Goal: Transaction & Acquisition: Purchase product/service

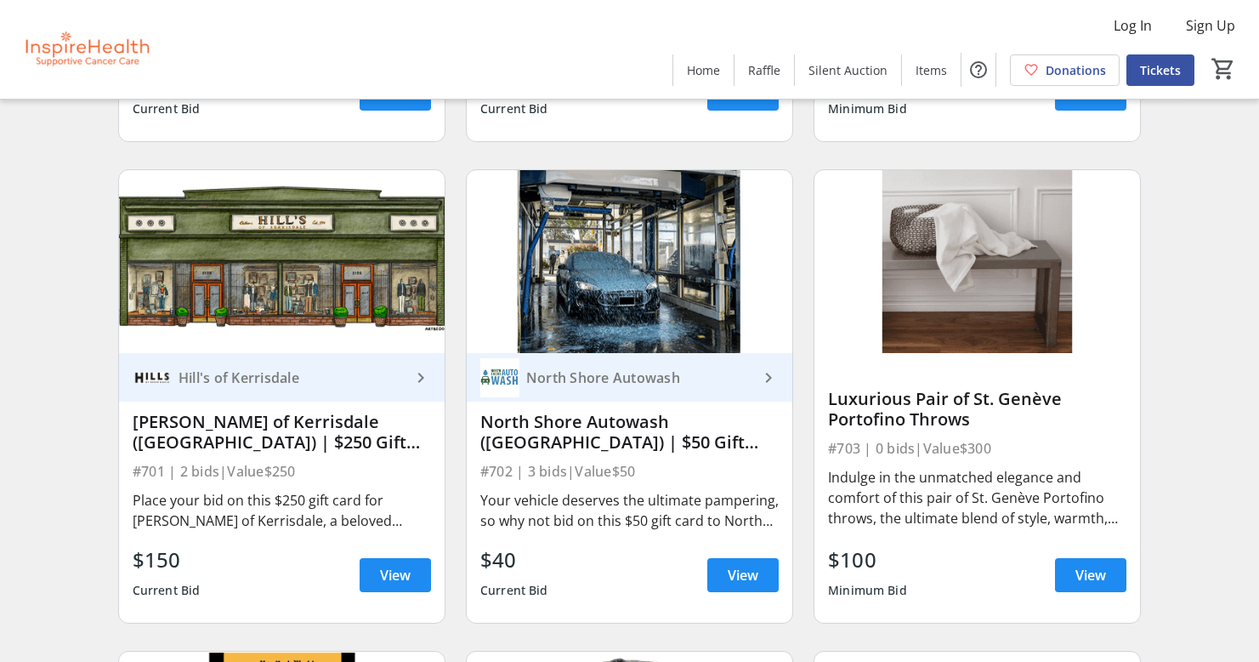
scroll to position [12597, 0]
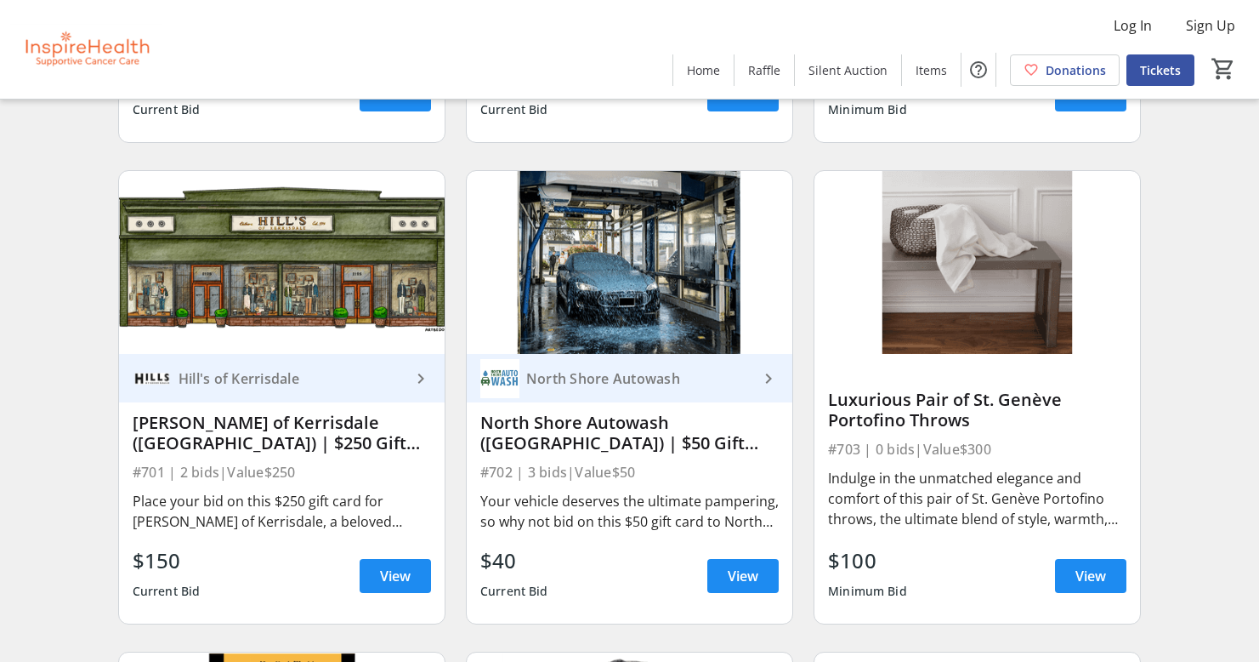
click at [974, 518] on div "Indulge in the unmatched elegance and comfort of this pair of St. Genève Portof…" at bounding box center [977, 498] width 298 height 61
click at [1055, 569] on span at bounding box center [1090, 575] width 71 height 41
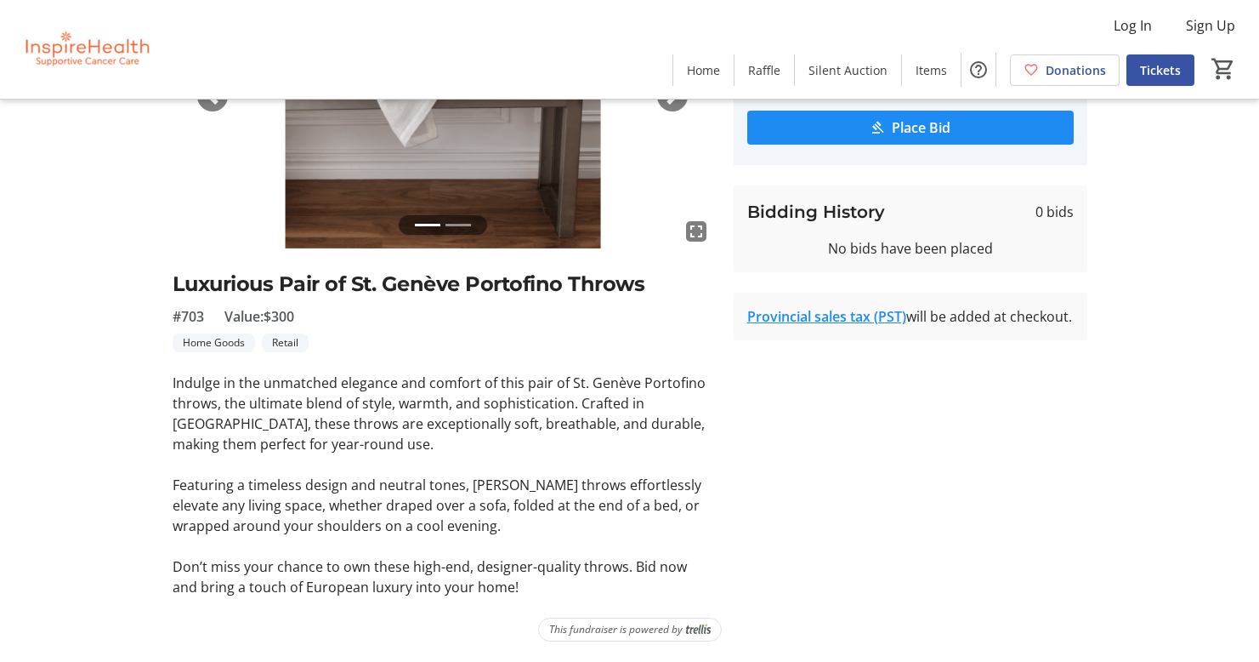
scroll to position [217, 0]
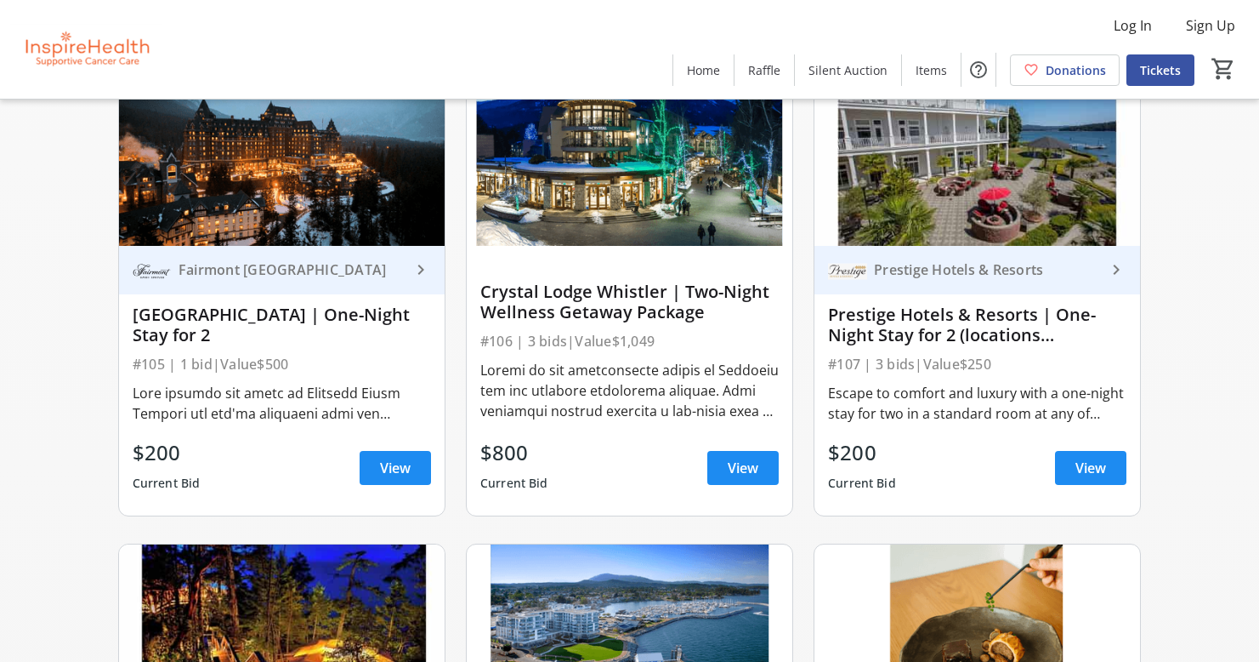
scroll to position [2094, 0]
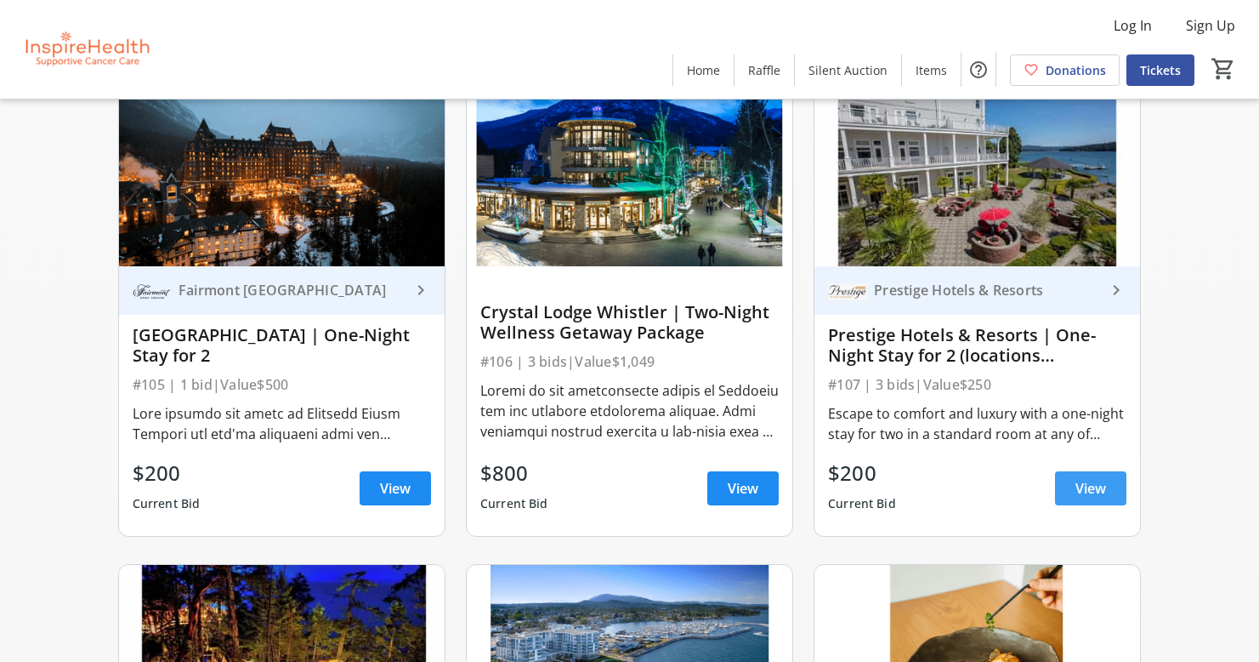
click at [1108, 481] on span at bounding box center [1090, 488] width 71 height 41
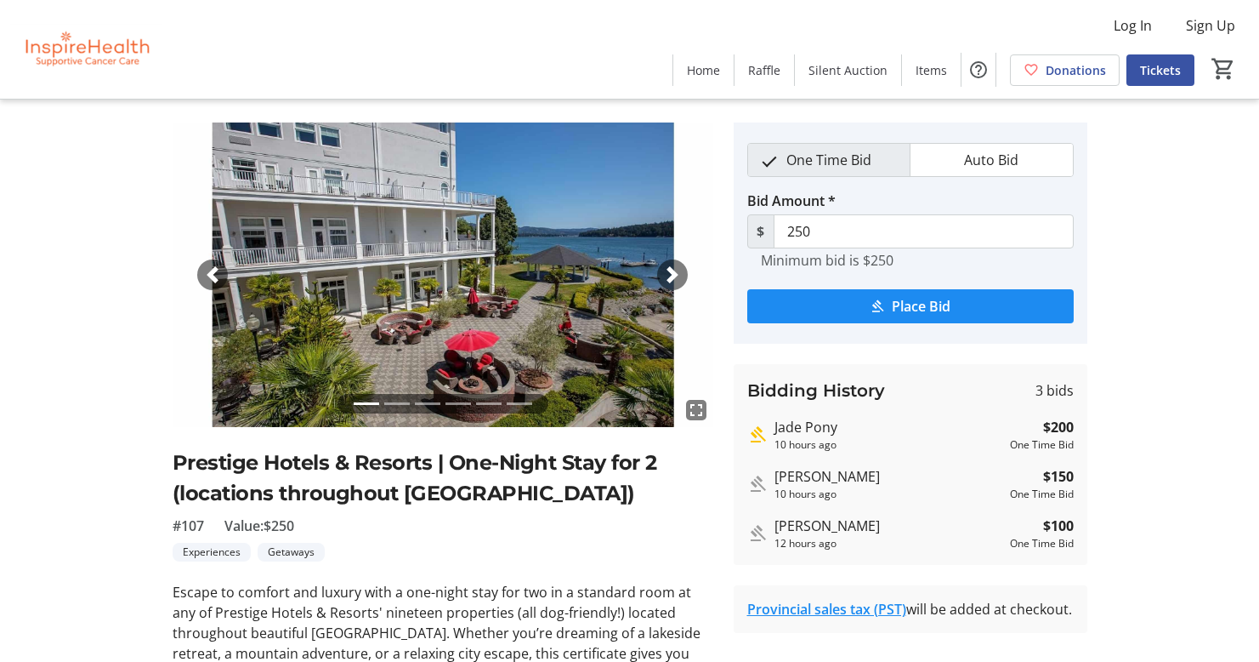
scroll to position [29, 0]
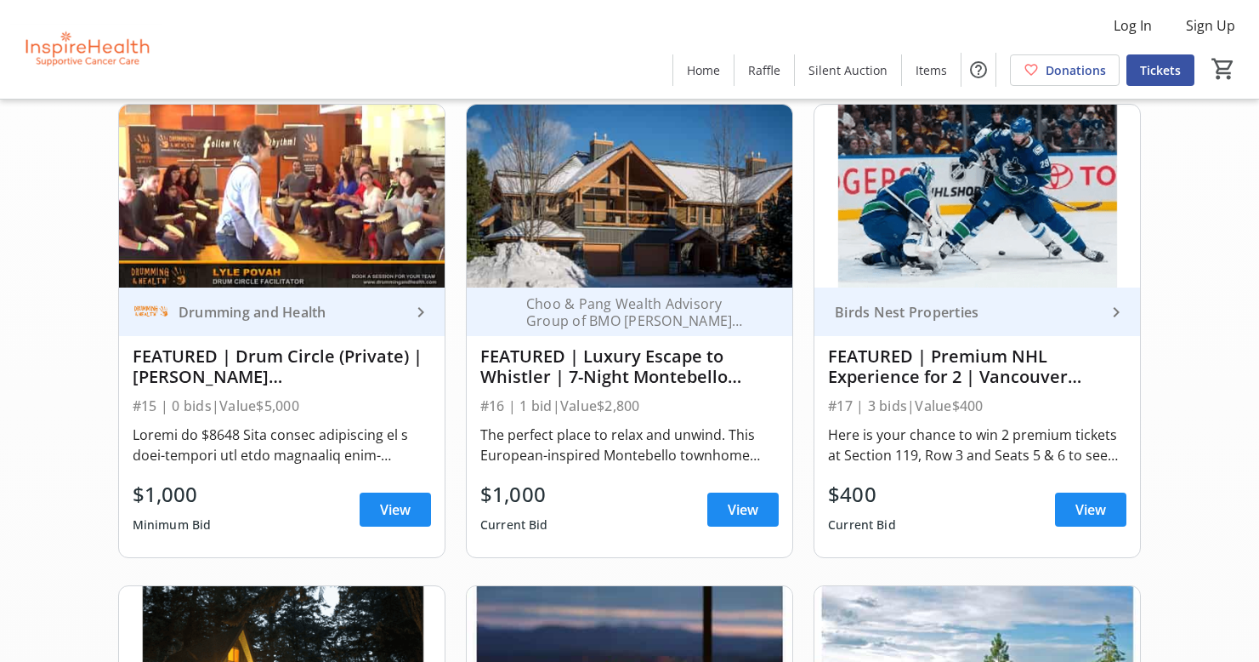
scroll to position [627, 0]
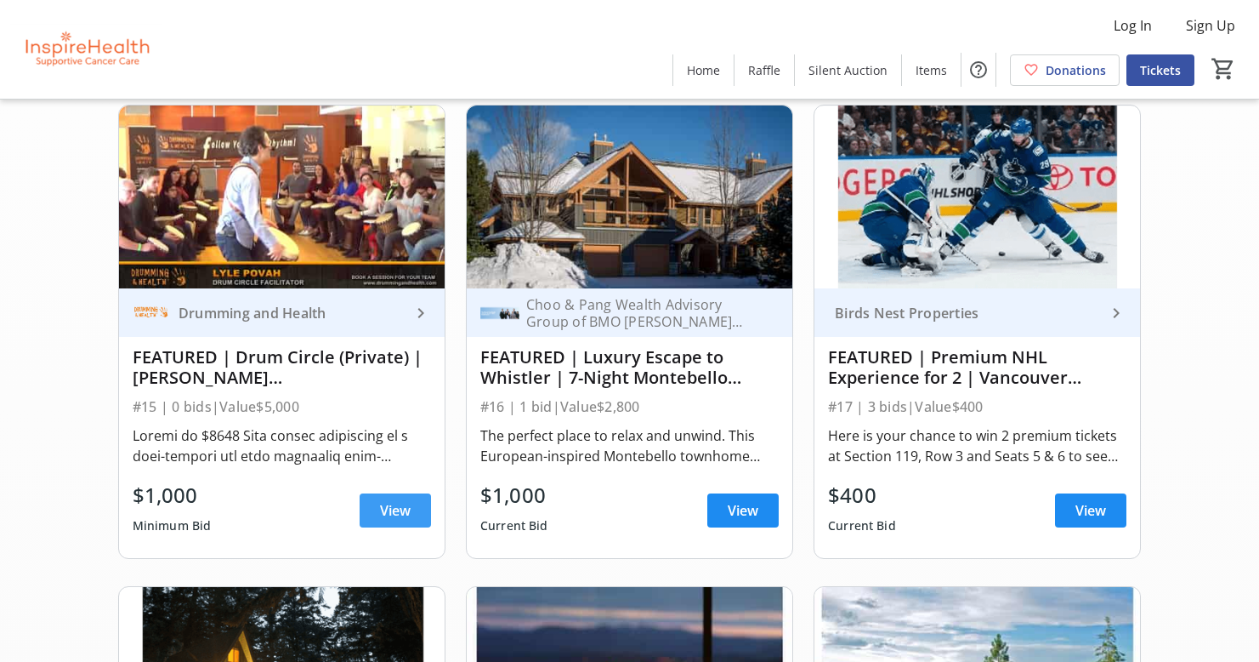
click at [381, 517] on span "View" at bounding box center [395, 510] width 31 height 20
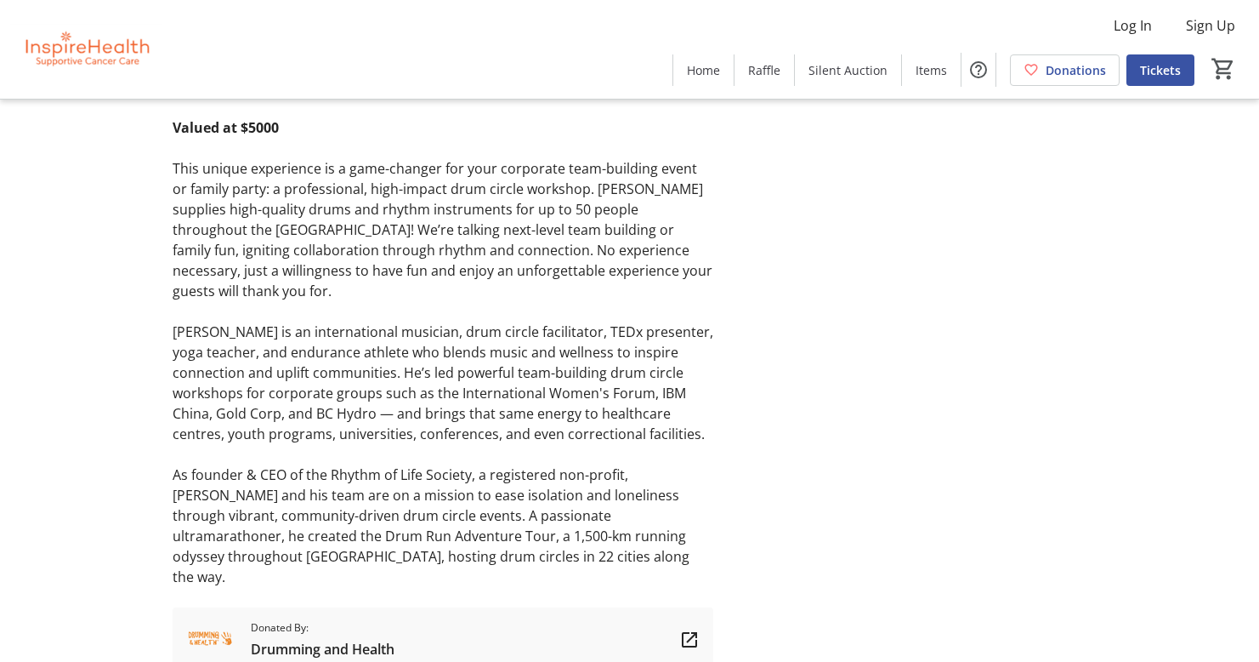
scroll to position [503, 0]
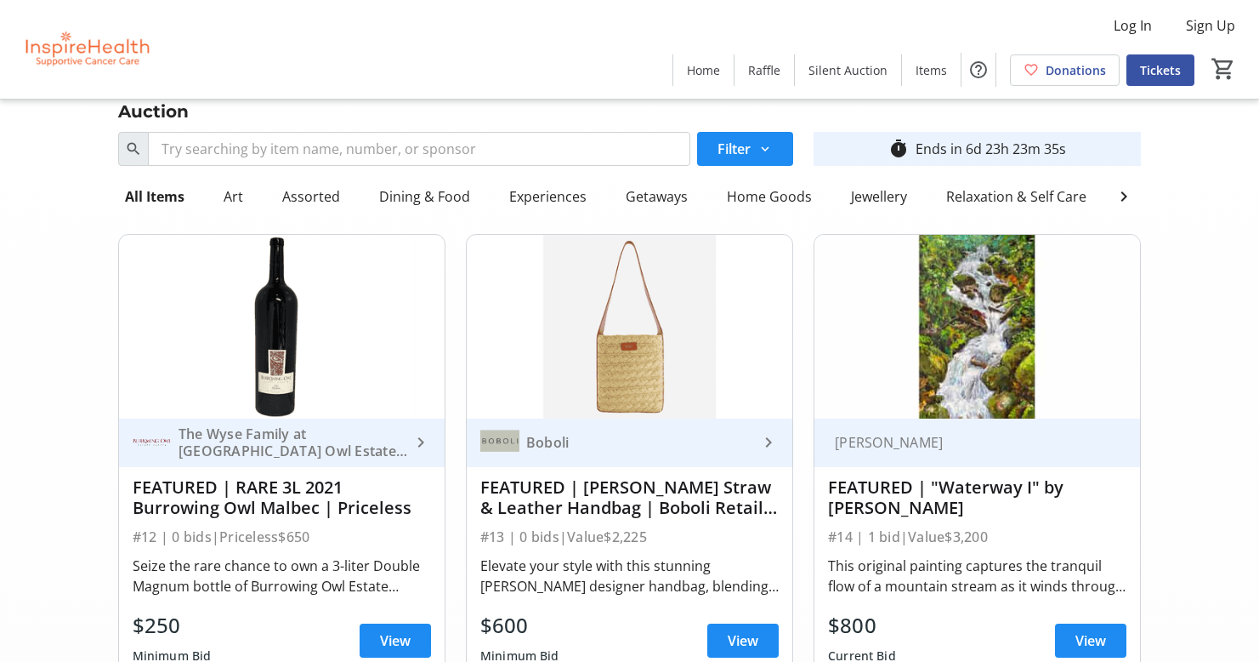
scroll to position [16, 0]
click at [956, 192] on div "Relaxation & Self Care" at bounding box center [1017, 196] width 154 height 34
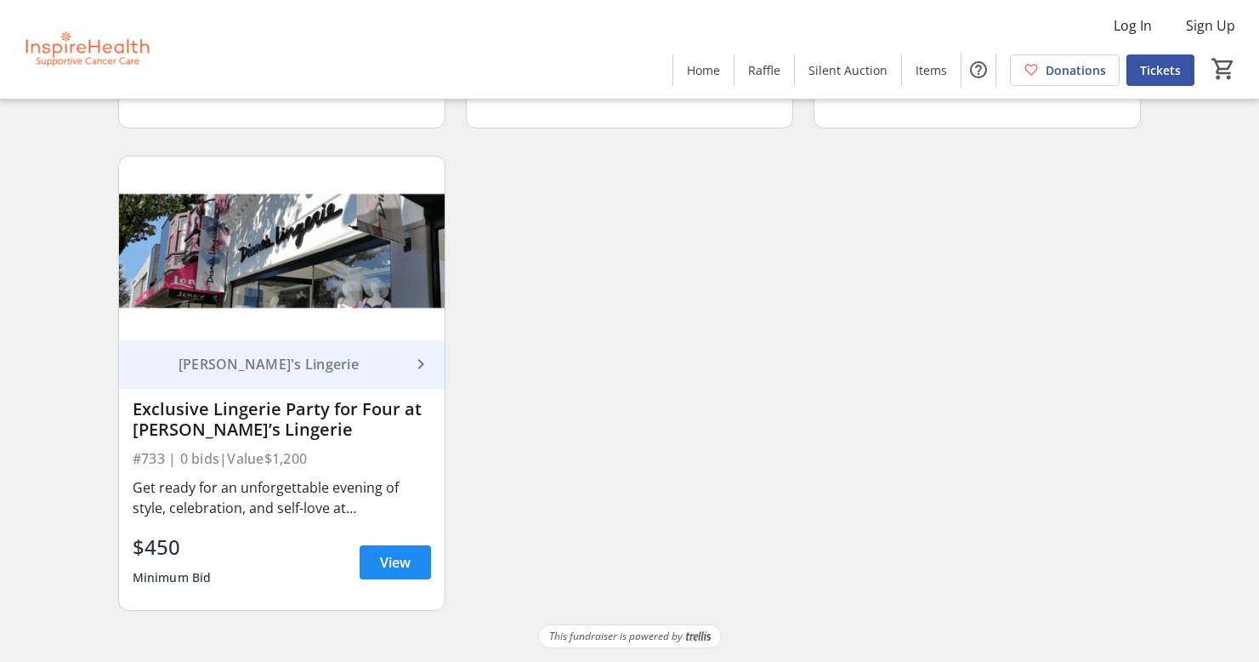
scroll to position [2020, 0]
